Goal: Information Seeking & Learning: Check status

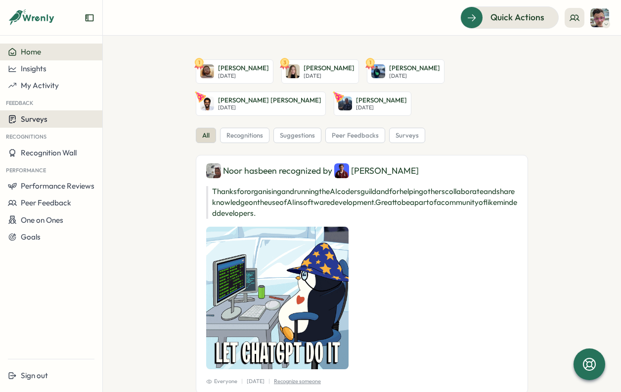
click at [51, 118] on div "Surveys" at bounding box center [51, 118] width 87 height 9
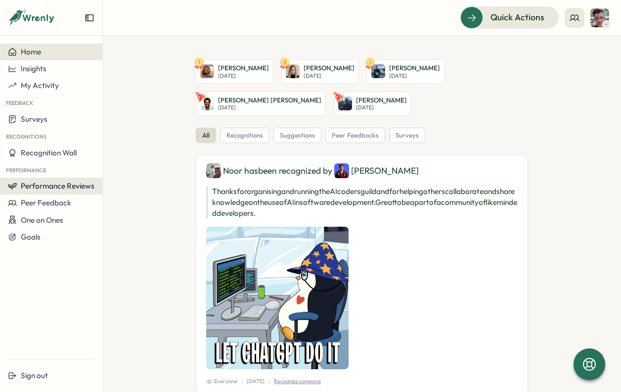
click at [63, 182] on span "Performance Reviews" at bounding box center [58, 185] width 74 height 9
click at [108, 176] on div "Reviews" at bounding box center [119, 176] width 28 height 11
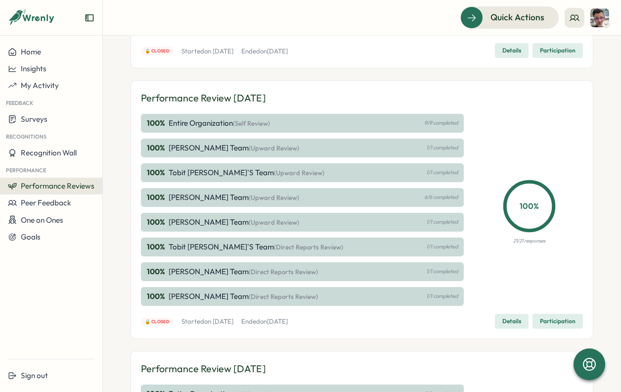
scroll to position [307, 0]
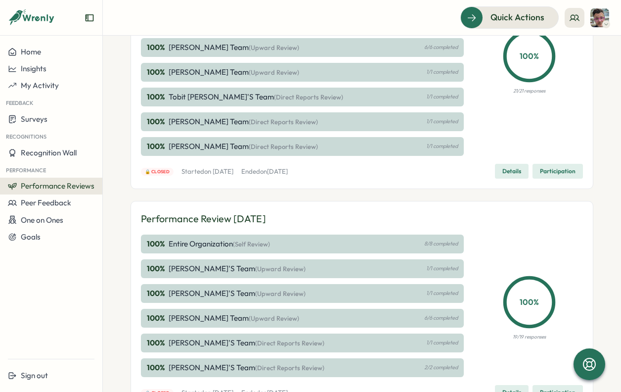
click at [504, 169] on span "Details" at bounding box center [511, 171] width 19 height 14
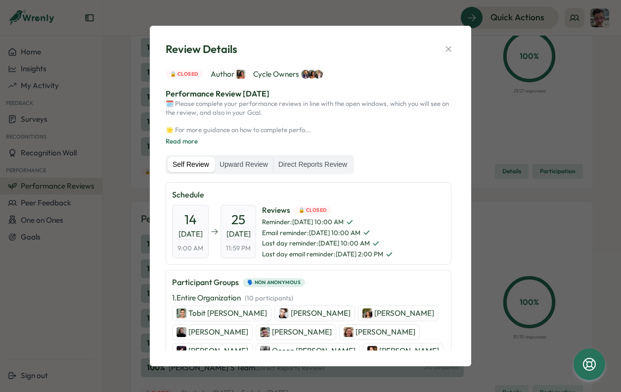
click at [272, 333] on p "Chris Forlano" at bounding box center [302, 331] width 60 height 11
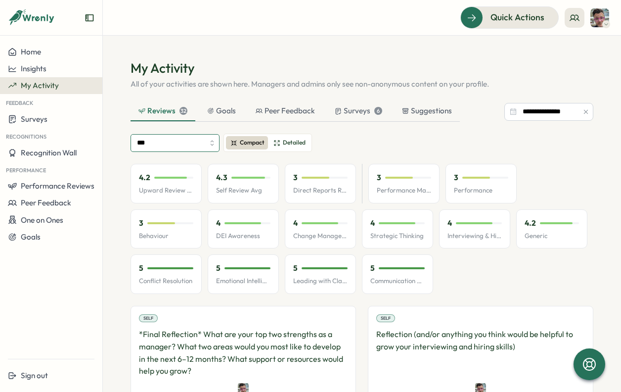
click at [213, 140] on input "***" at bounding box center [175, 143] width 89 height 18
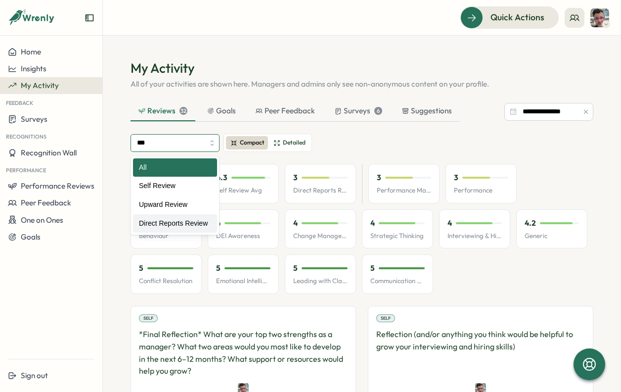
type input "**********"
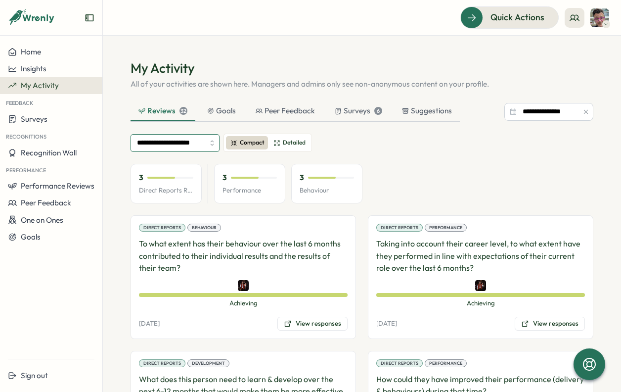
click at [205, 142] on input "**********" at bounding box center [175, 143] width 89 height 18
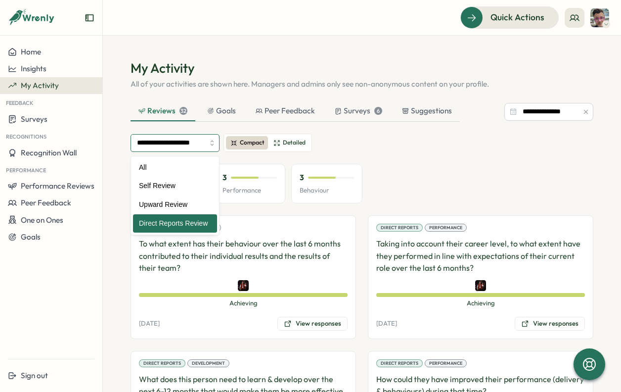
click at [205, 142] on input "**********" at bounding box center [175, 143] width 89 height 18
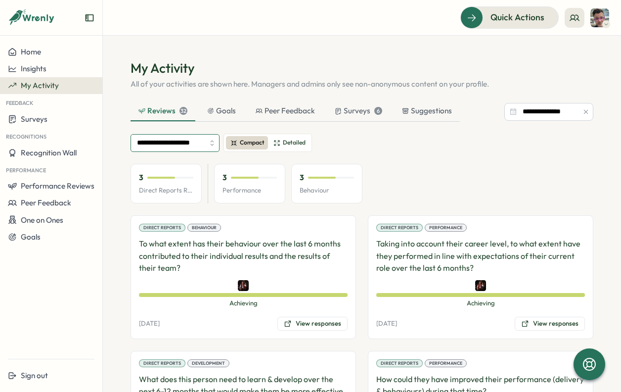
click at [209, 139] on input "**********" at bounding box center [175, 143] width 89 height 18
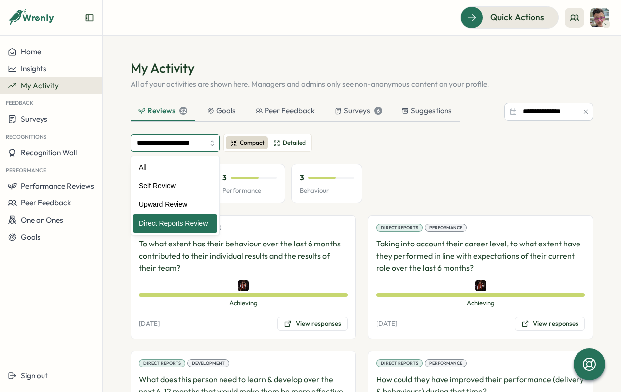
click at [209, 139] on input "**********" at bounding box center [175, 143] width 89 height 18
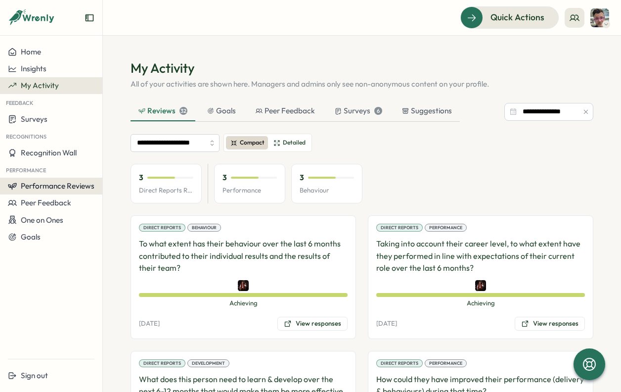
click at [56, 187] on span "Performance Reviews" at bounding box center [58, 185] width 74 height 9
click at [113, 180] on div "Reviews" at bounding box center [119, 176] width 28 height 11
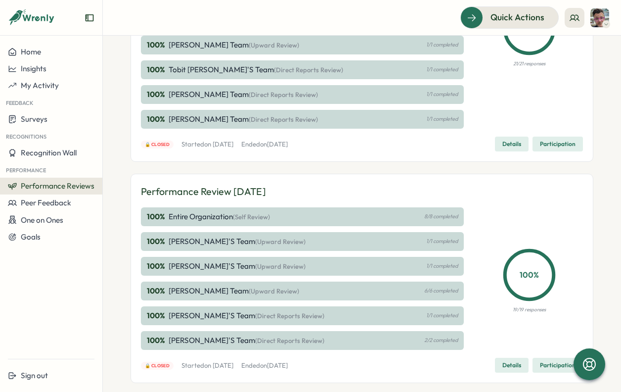
scroll to position [360, 0]
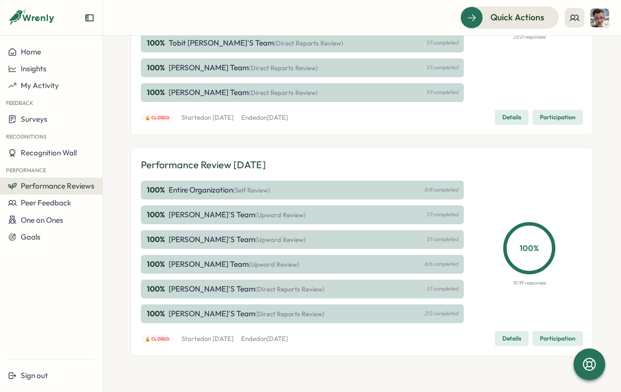
click at [516, 338] on span "Details" at bounding box center [511, 338] width 19 height 14
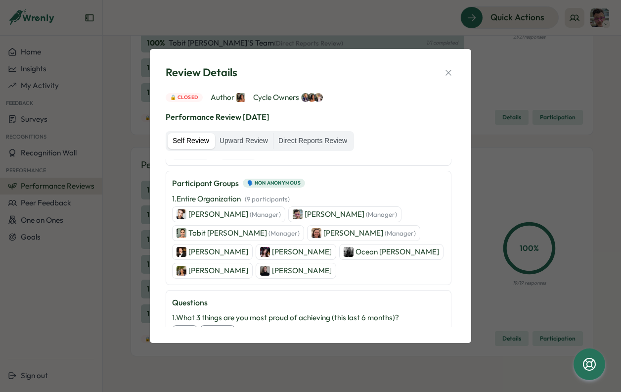
scroll to position [81, 0]
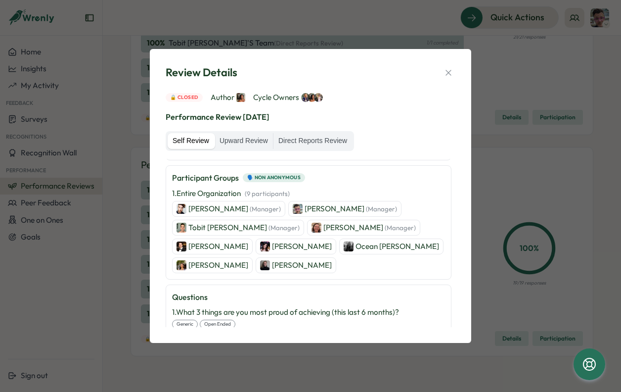
click at [317, 210] on p "Chris Forlano (Manager)" at bounding box center [351, 208] width 92 height 11
click at [451, 73] on icon "button" at bounding box center [448, 73] width 10 height 10
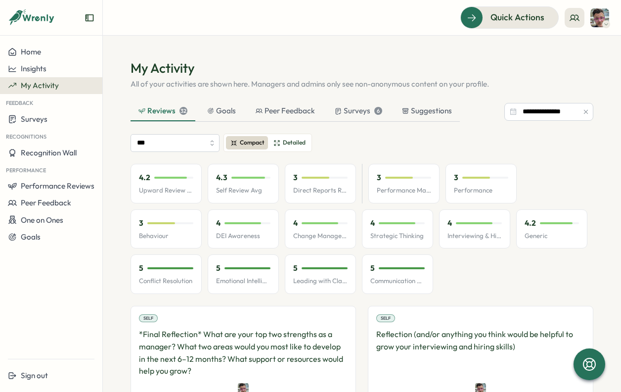
click at [582, 114] on icon "button" at bounding box center [585, 111] width 7 height 7
click at [568, 112] on input at bounding box center [548, 112] width 89 height 18
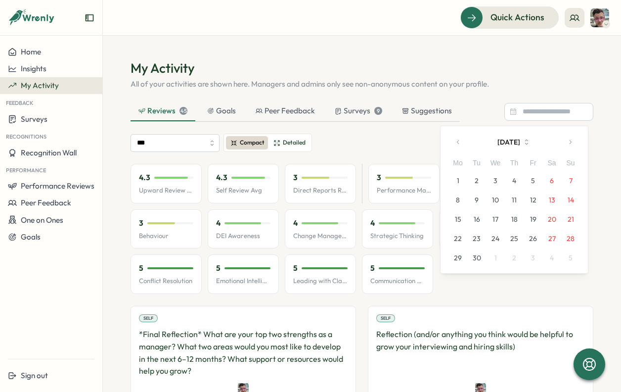
click at [457, 141] on icon "button" at bounding box center [458, 141] width 7 height 7
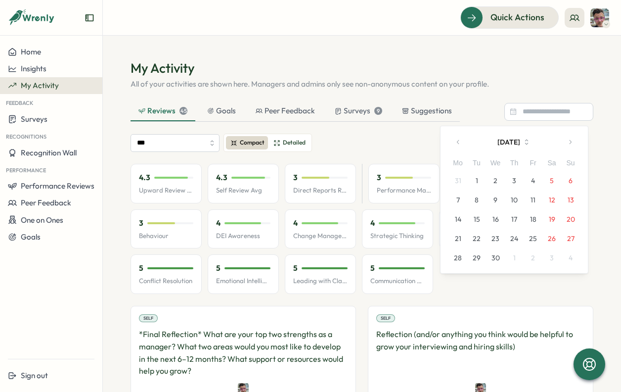
click at [457, 141] on icon "button" at bounding box center [458, 141] width 2 height 4
click at [457, 141] on icon "button" at bounding box center [458, 141] width 7 height 7
click at [457, 198] on button "3" at bounding box center [457, 199] width 19 height 19
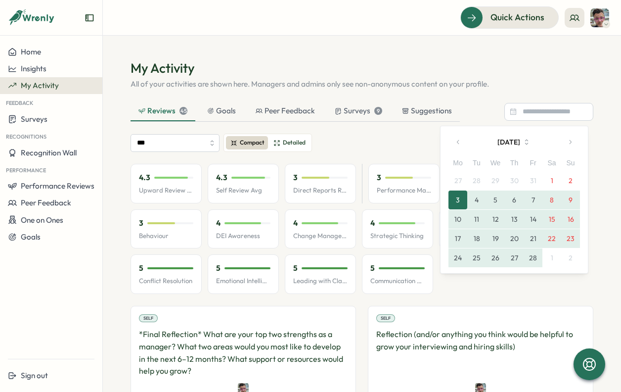
click at [536, 256] on button "28" at bounding box center [533, 257] width 19 height 19
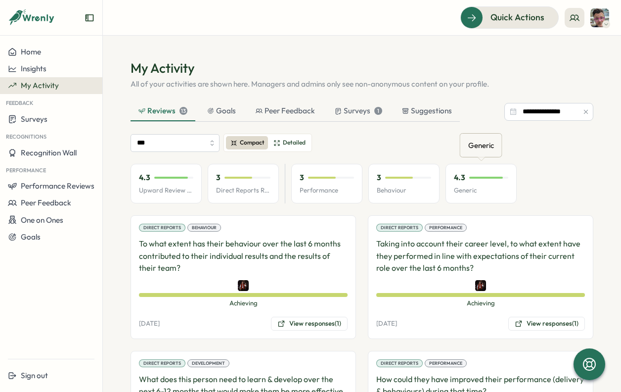
click at [484, 192] on p "Generic" at bounding box center [481, 190] width 54 height 9
click at [462, 173] on p "4.3" at bounding box center [459, 177] width 11 height 11
click at [397, 181] on div "3" at bounding box center [404, 177] width 54 height 11
click at [341, 183] on div "3 Performance" at bounding box center [326, 184] width 71 height 40
click at [279, 177] on div "4.3 Upward Review Avg 3 Direct Reports Review Avg 3 Performance 3 Behaviour 4.3…" at bounding box center [324, 184] width 386 height 40
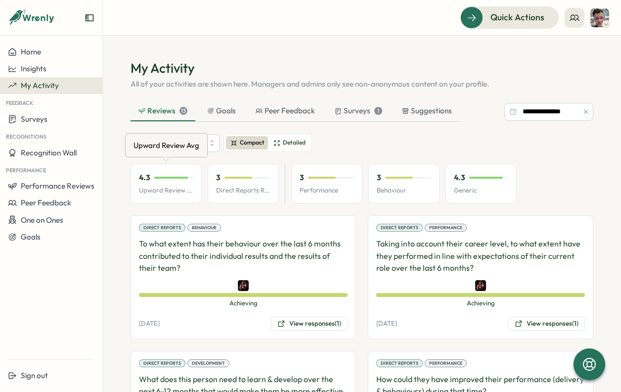
click at [163, 174] on div "4.3" at bounding box center [166, 177] width 54 height 11
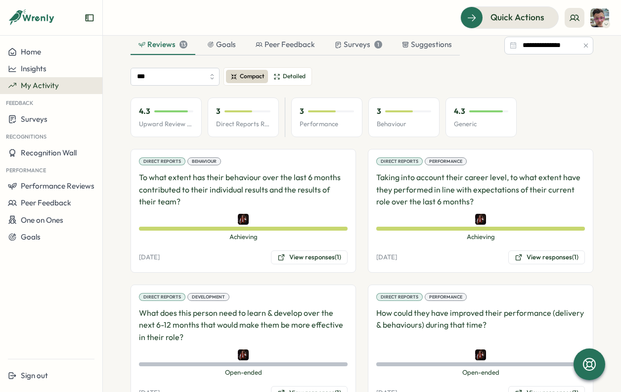
scroll to position [91, 0]
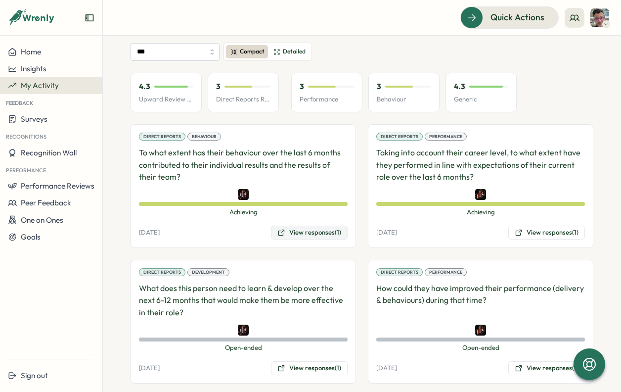
click at [306, 231] on button "View responses (1)" at bounding box center [309, 232] width 77 height 14
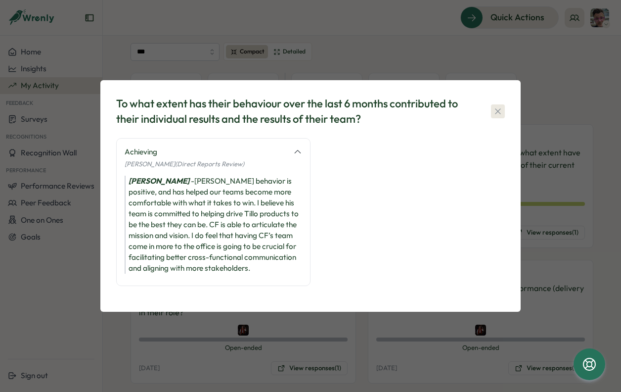
click at [498, 109] on icon "button" at bounding box center [498, 111] width 10 height 10
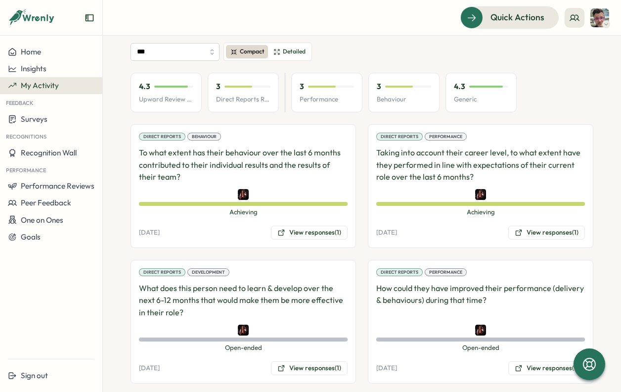
scroll to position [0, 0]
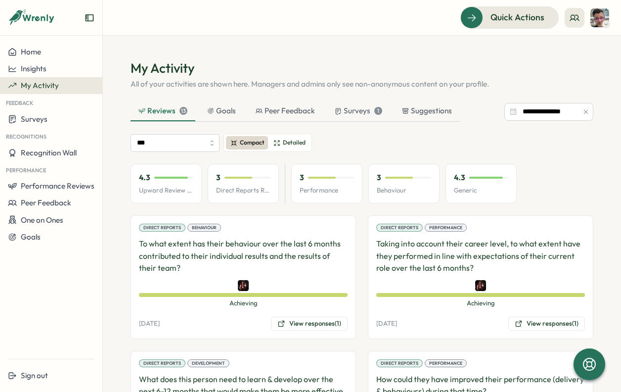
click at [583, 112] on icon "button" at bounding box center [585, 111] width 7 height 7
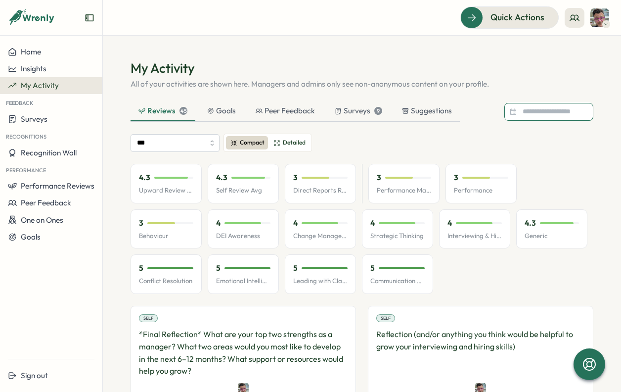
click at [537, 107] on input at bounding box center [548, 112] width 89 height 18
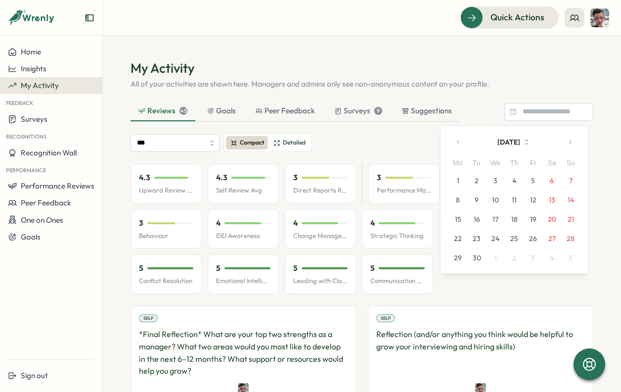
click at [457, 182] on button "1" at bounding box center [457, 180] width 19 height 19
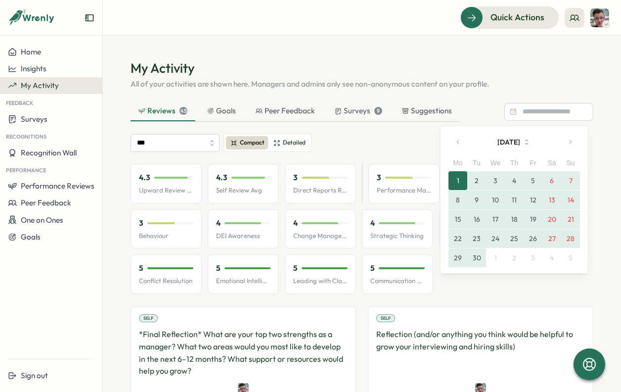
click at [476, 258] on button "30" at bounding box center [476, 257] width 19 height 19
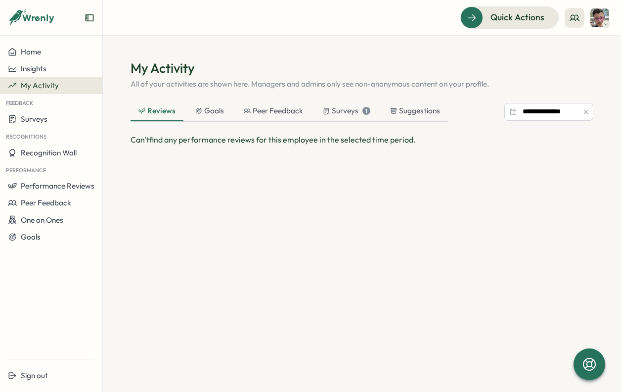
click at [162, 106] on div "Reviews" at bounding box center [156, 110] width 37 height 11
click at [591, 112] on button "button" at bounding box center [585, 111] width 11 height 11
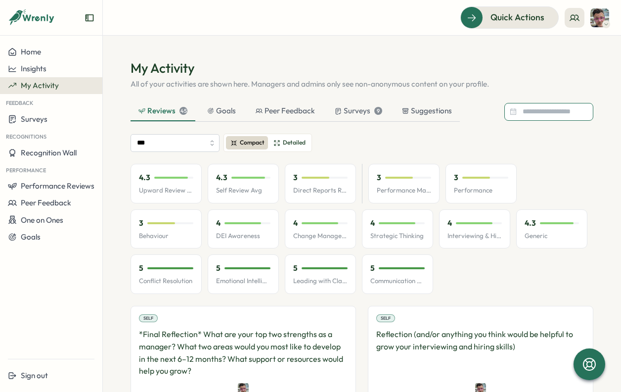
click at [553, 110] on input at bounding box center [548, 112] width 89 height 18
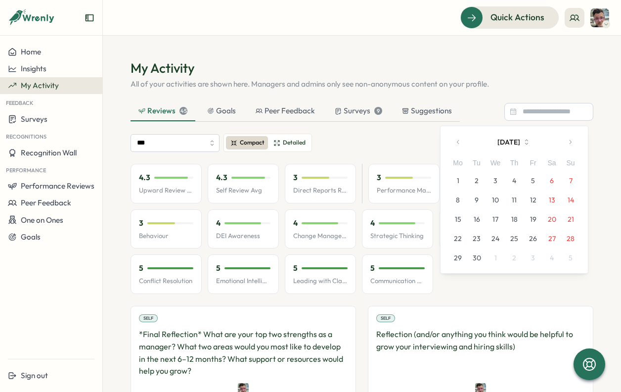
click at [458, 143] on icon "button" at bounding box center [458, 141] width 7 height 7
click at [479, 180] on button "1" at bounding box center [476, 180] width 19 height 19
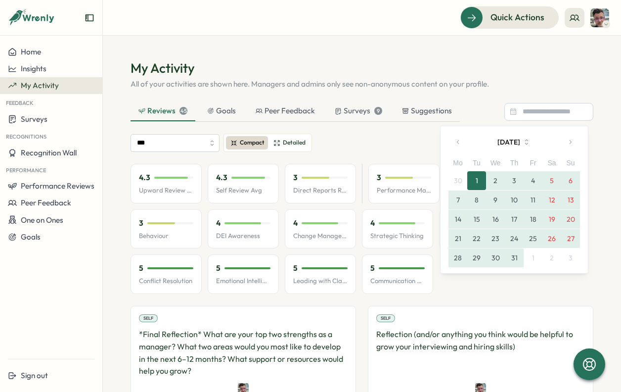
click at [514, 259] on button "31" at bounding box center [514, 257] width 19 height 19
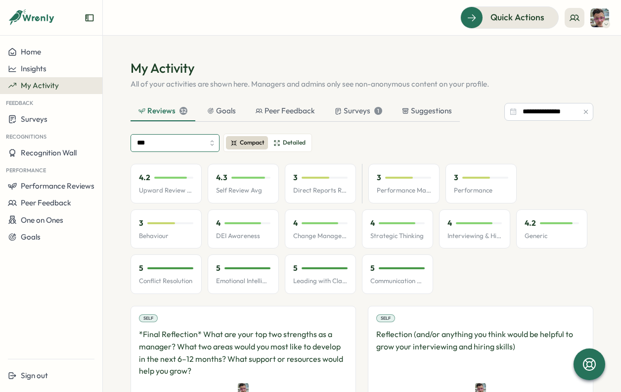
click at [209, 142] on input "***" at bounding box center [175, 143] width 89 height 18
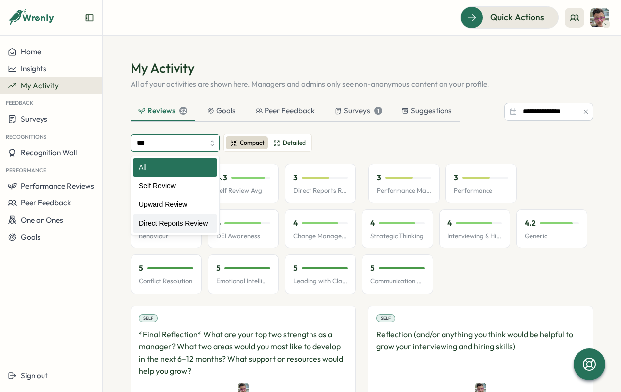
type input "**********"
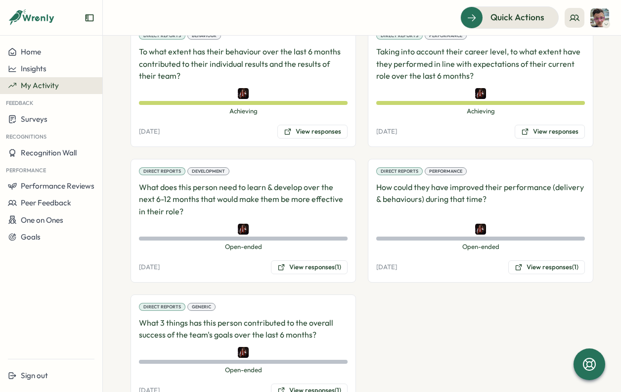
scroll to position [229, 0]
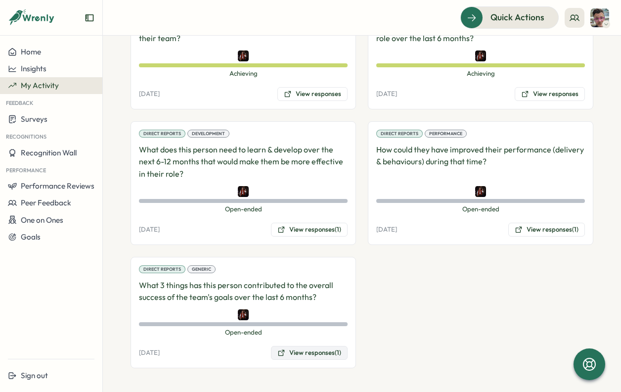
click at [304, 347] on button "View responses (1)" at bounding box center [309, 353] width 77 height 14
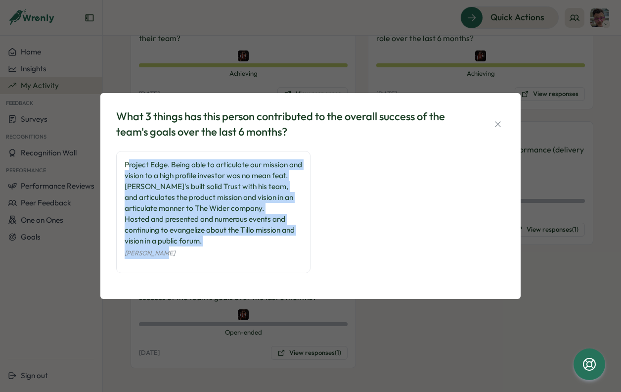
drag, startPoint x: 127, startPoint y: 158, endPoint x: 222, endPoint y: 273, distance: 148.9
click at [222, 273] on div "Project Edge. Being able to articulate our mission and vision to a high profile…" at bounding box center [213, 212] width 194 height 122
click at [198, 238] on div "Project Edge. Being able to articulate our mission and vision to a high profile…" at bounding box center [213, 202] width 177 height 87
drag, startPoint x: 224, startPoint y: 247, endPoint x: 93, endPoint y: 157, distance: 158.5
click at [93, 157] on div "What 3 things has this person contributed to the overall success of the team's …" at bounding box center [310, 196] width 621 height 392
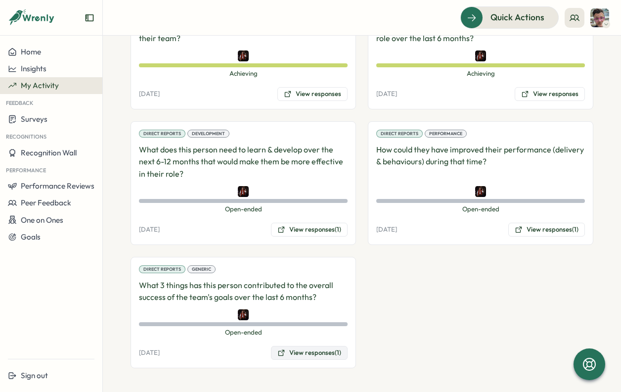
click at [285, 356] on button "View responses (1)" at bounding box center [309, 353] width 77 height 14
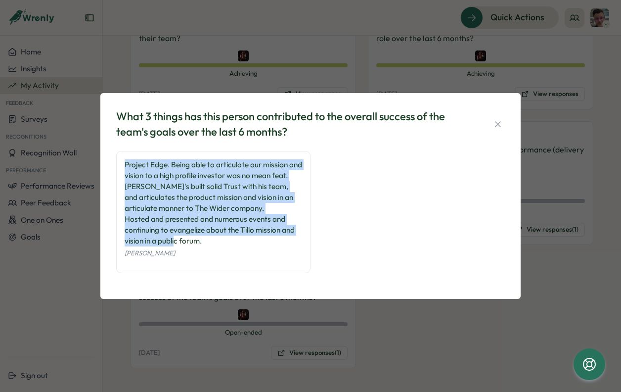
drag, startPoint x: 212, startPoint y: 245, endPoint x: 120, endPoint y: 161, distance: 124.9
click at [120, 161] on div "Project Edge. Being able to articulate our mission and vision to a high profile…" at bounding box center [213, 212] width 194 height 122
copy div "Project Edge. Being able to articulate our mission and vision to a high profile…"
click at [495, 119] on icon "button" at bounding box center [498, 124] width 10 height 10
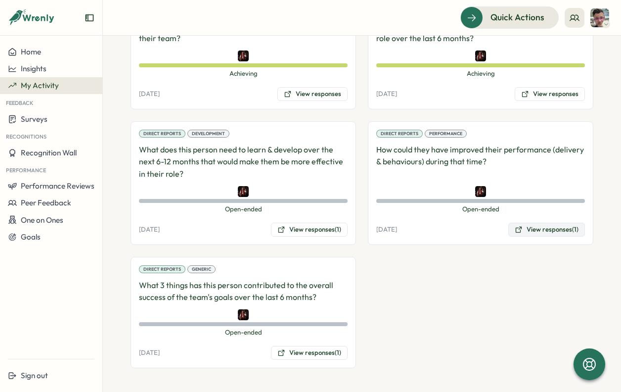
click at [553, 232] on button "View responses (1)" at bounding box center [546, 229] width 77 height 14
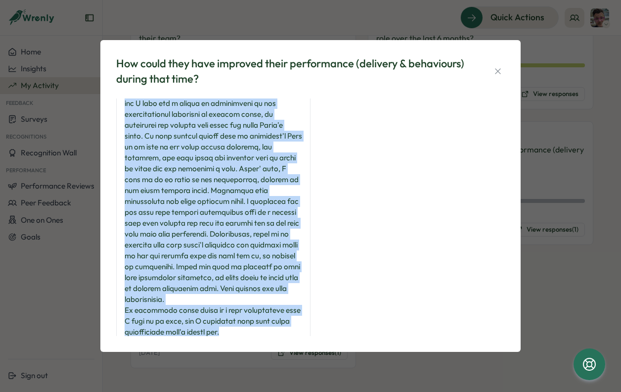
scroll to position [0, 0]
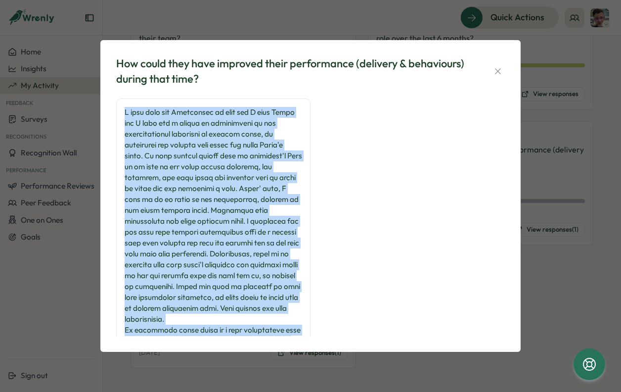
drag, startPoint x: 253, startPoint y: 297, endPoint x: 122, endPoint y: 113, distance: 225.9
click at [122, 113] on div "[PERSON_NAME]" at bounding box center [213, 240] width 194 height 285
copy div "I will push all Executives on this and I know [PERSON_NAME] and I have had a nu…"
click at [495, 71] on icon "button" at bounding box center [498, 71] width 10 height 10
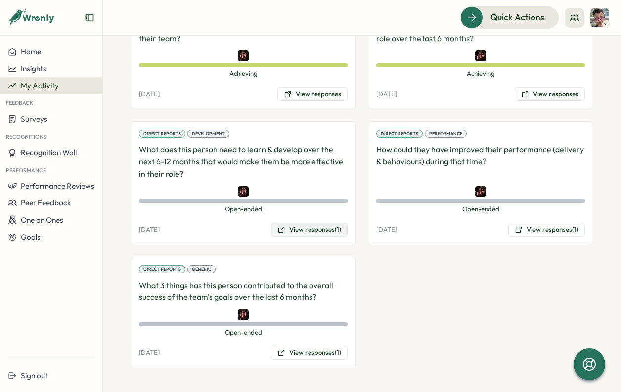
click at [308, 235] on button "View responses (1)" at bounding box center [309, 229] width 77 height 14
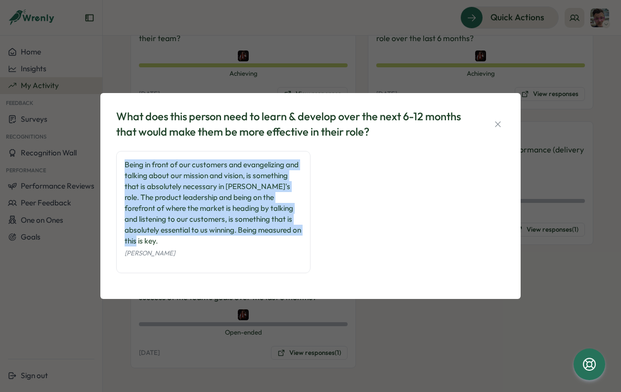
drag, startPoint x: 304, startPoint y: 237, endPoint x: 93, endPoint y: 165, distance: 222.6
click at [93, 165] on div "What does this person need to learn & develop over the next 6-12 months that wo…" at bounding box center [310, 196] width 621 height 392
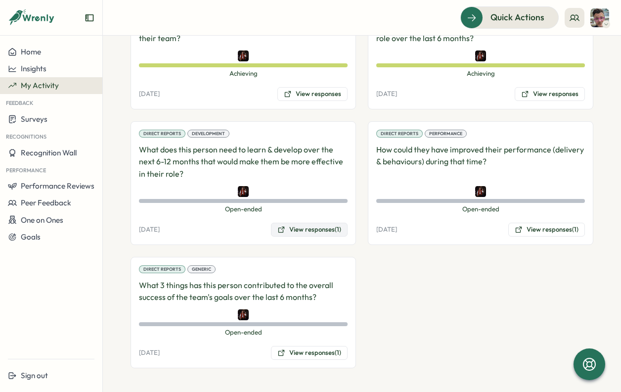
click at [308, 227] on button "View responses (1)" at bounding box center [309, 229] width 77 height 14
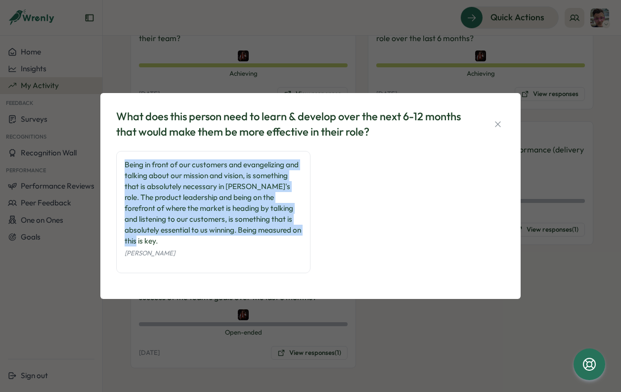
drag, startPoint x: 304, startPoint y: 236, endPoint x: 126, endPoint y: 169, distance: 190.3
click at [126, 169] on div "Being in front of our customers and evangelizing and talking about our mission …" at bounding box center [213, 212] width 194 height 122
copy div "Being in front of our customers and evangelizing and talking about our mission …"
click at [499, 129] on icon "button" at bounding box center [498, 124] width 10 height 10
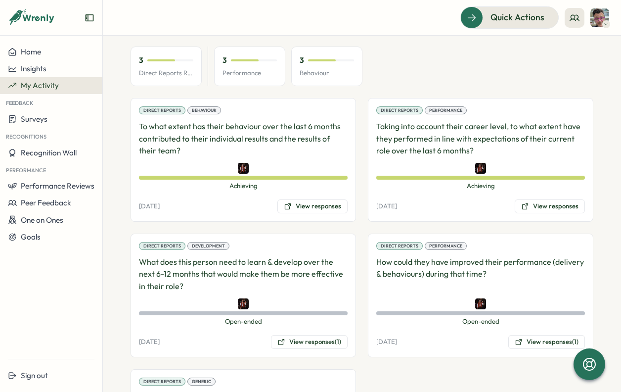
scroll to position [116, 0]
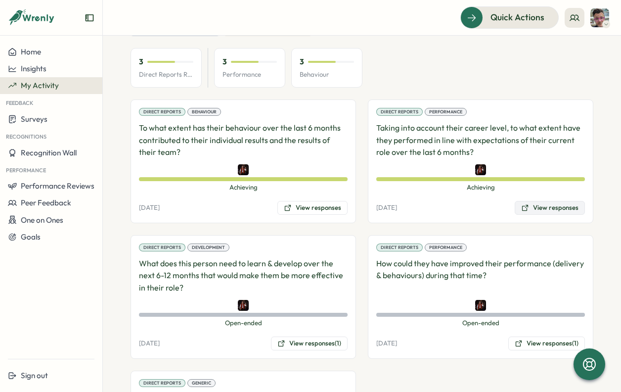
click at [555, 206] on button "View responses" at bounding box center [550, 208] width 70 height 14
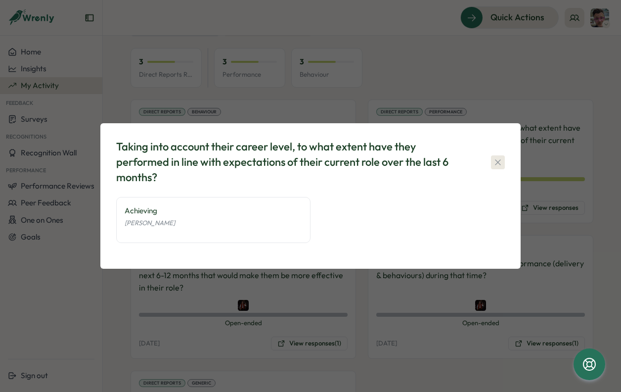
click at [497, 158] on icon "button" at bounding box center [498, 162] width 10 height 10
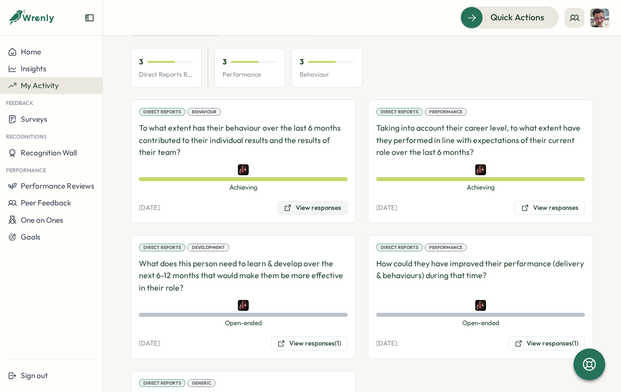
click at [309, 210] on button "View responses" at bounding box center [312, 208] width 70 height 14
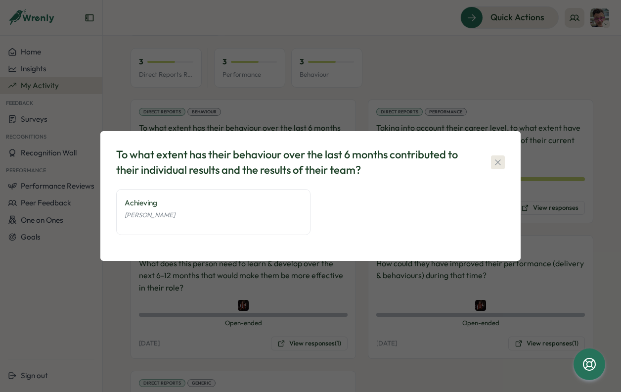
click at [496, 158] on icon "button" at bounding box center [498, 162] width 10 height 10
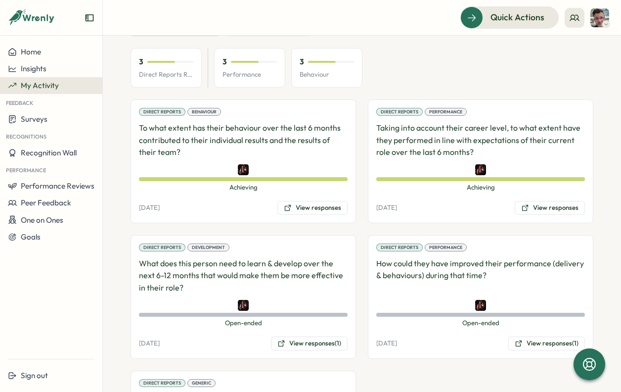
scroll to position [0, 0]
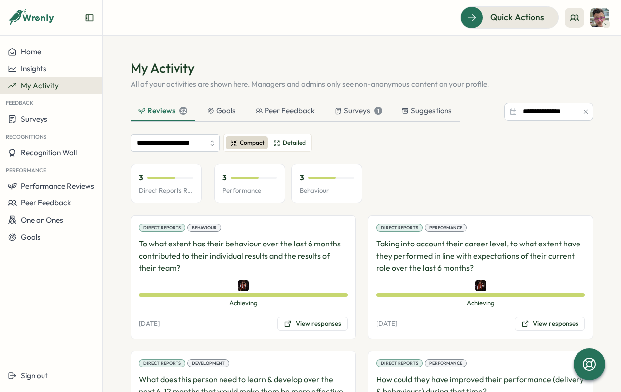
click at [584, 111] on icon "button" at bounding box center [586, 112] width 4 height 4
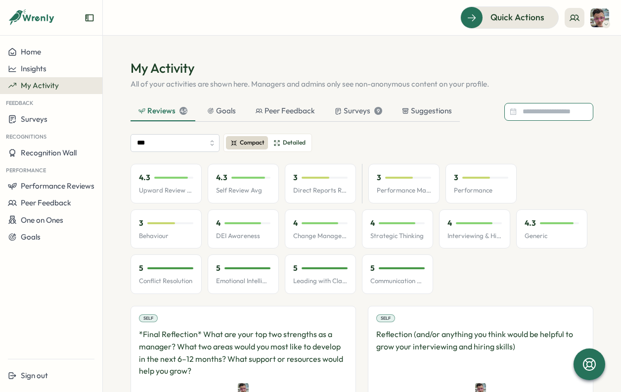
click at [534, 112] on input at bounding box center [548, 112] width 89 height 18
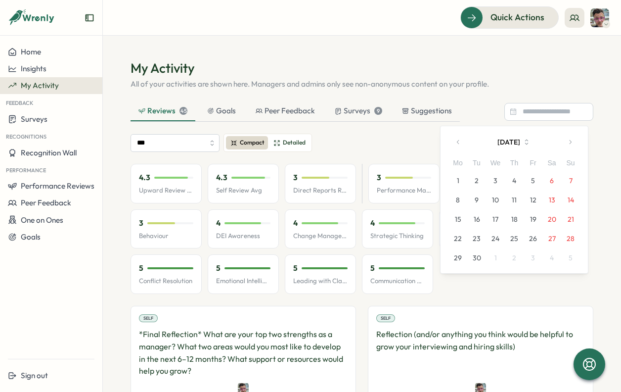
click at [456, 138] on button "button" at bounding box center [458, 142] width 20 height 20
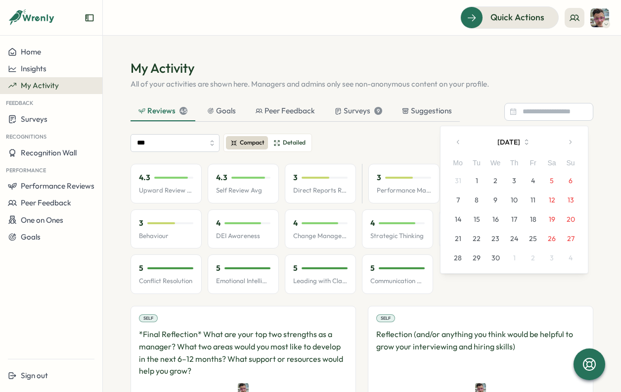
click at [456, 138] on button "button" at bounding box center [458, 142] width 20 height 20
click at [458, 199] on button "3" at bounding box center [457, 199] width 19 height 19
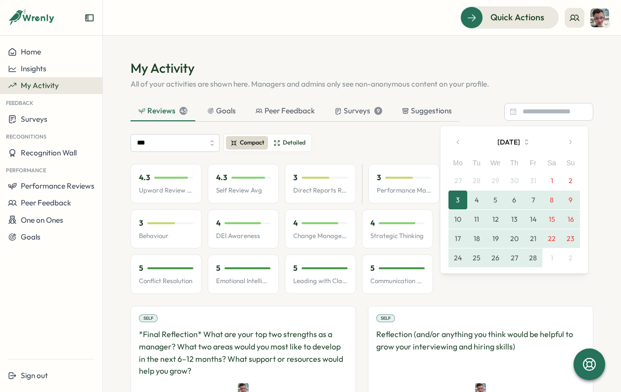
click at [536, 259] on button "28" at bounding box center [533, 257] width 19 height 19
type input "**********"
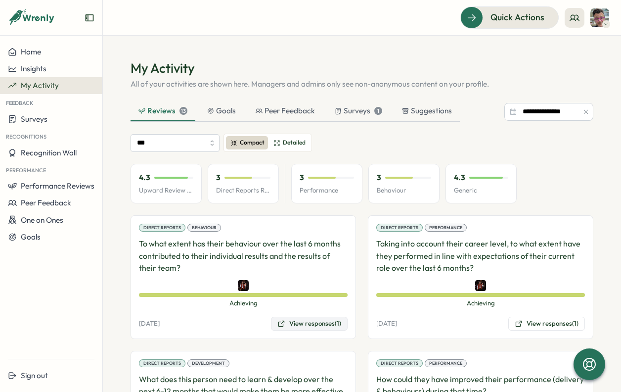
click at [304, 326] on button "View responses (1)" at bounding box center [309, 323] width 77 height 14
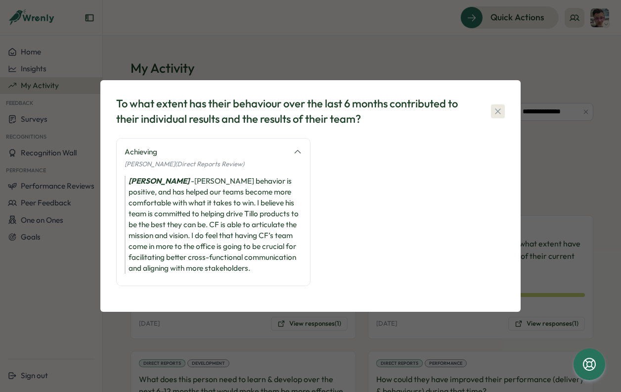
click at [494, 107] on icon "button" at bounding box center [498, 111] width 10 height 10
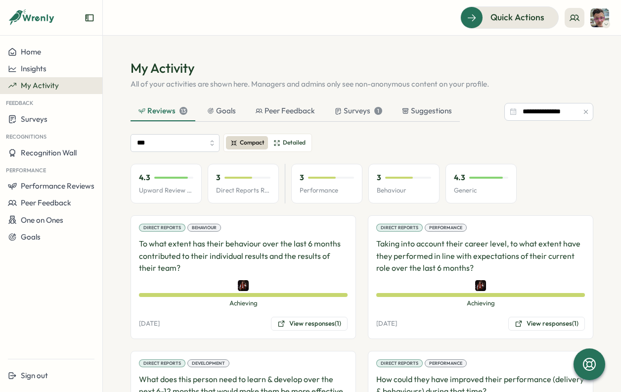
click at [520, 69] on h1 "My Activity" at bounding box center [362, 67] width 463 height 17
